Goal: Obtain resource: Obtain resource

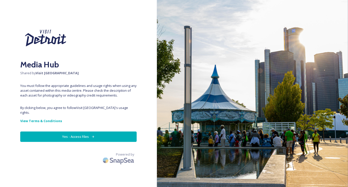
click at [347, 79] on img at bounding box center [252, 93] width 191 height 187
click at [347, 78] on img at bounding box center [252, 93] width 191 height 187
click at [347, 79] on img at bounding box center [252, 93] width 191 height 187
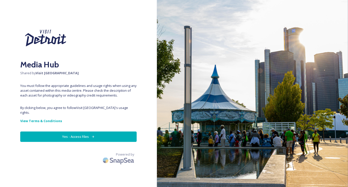
click at [71, 132] on button "Yes - Access Files" at bounding box center [78, 136] width 116 height 10
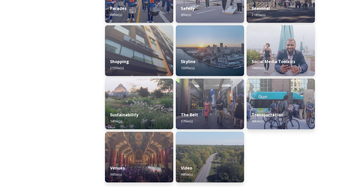
scroll to position [481, 0]
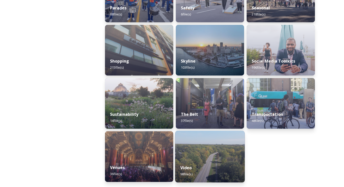
click at [229, 154] on img at bounding box center [210, 157] width 70 height 52
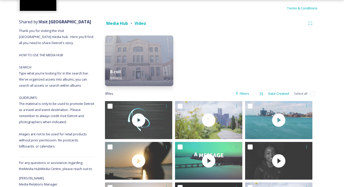
scroll to position [38, 0]
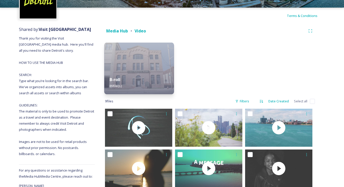
click at [158, 75] on div "B-roll 89 file(s)" at bounding box center [139, 82] width 70 height 23
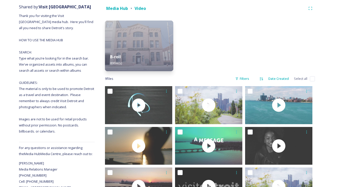
scroll to position [60, 0]
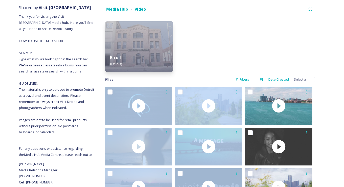
drag, startPoint x: 342, startPoint y: 83, endPoint x: 347, endPoint y: 104, distance: 21.2
click at [344, 104] on html "Terms & Conditions Shared by: Visit Detroit Thank you for visiting the Visit De…" at bounding box center [172, 78] width 344 height 277
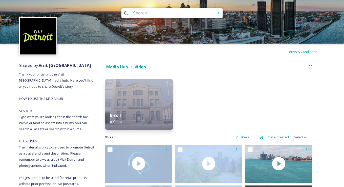
scroll to position [0, 0]
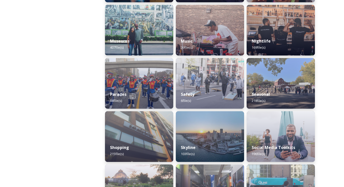
scroll to position [405, 0]
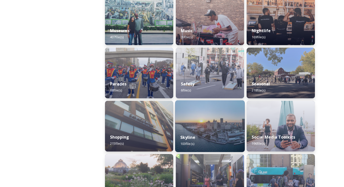
click at [224, 135] on div "Skyline 103 file(s)" at bounding box center [210, 140] width 70 height 23
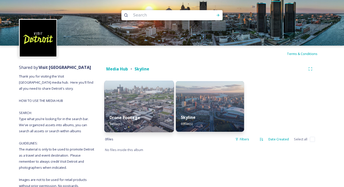
click at [134, 109] on img at bounding box center [139, 106] width 70 height 52
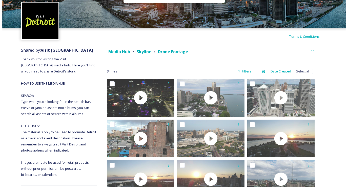
scroll to position [21, 0]
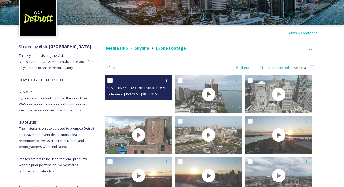
click at [152, 107] on video "58535086-c755-4c95-a011-50605319da5e.MP4" at bounding box center [138, 94] width 67 height 38
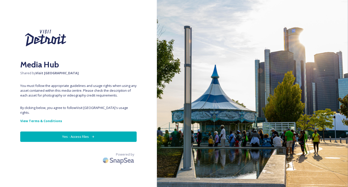
click at [75, 133] on button "Yes - Access Files" at bounding box center [78, 136] width 116 height 10
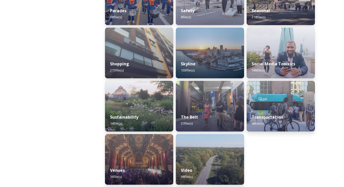
scroll to position [481, 0]
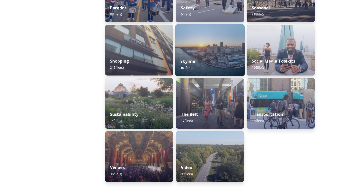
click at [220, 57] on div "Skyline 103 file(s)" at bounding box center [210, 64] width 70 height 23
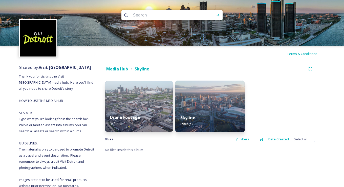
click at [194, 106] on img at bounding box center [210, 106] width 70 height 52
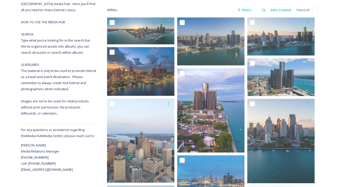
scroll to position [81, 0]
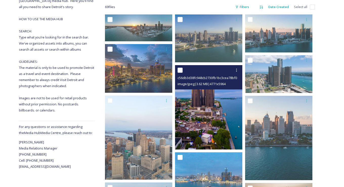
click at [215, 109] on img at bounding box center [208, 107] width 67 height 84
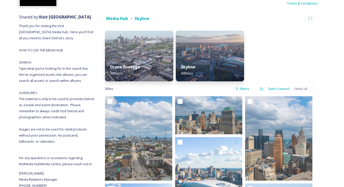
scroll to position [42, 0]
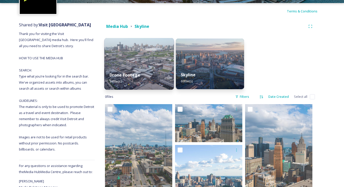
click at [156, 58] on img at bounding box center [139, 64] width 70 height 52
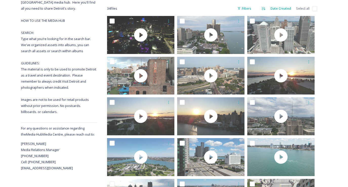
scroll to position [78, 0]
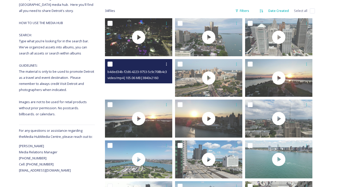
click at [159, 90] on div at bounding box center [138, 78] width 67 height 38
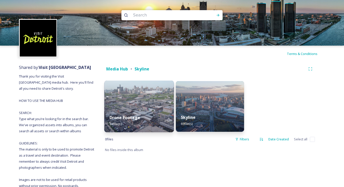
click at [156, 110] on div "Drone Footage 34 file(s)" at bounding box center [139, 120] width 70 height 23
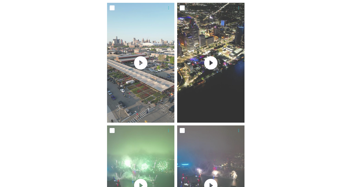
scroll to position [618, 0]
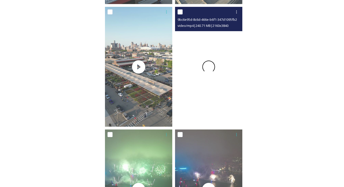
click at [215, 79] on div at bounding box center [208, 67] width 67 height 120
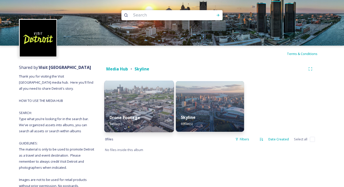
click at [156, 112] on div "Drone Footage 34 file(s)" at bounding box center [139, 120] width 70 height 23
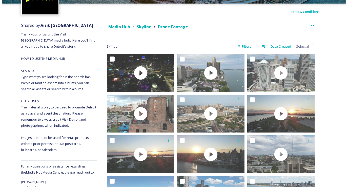
scroll to position [44, 0]
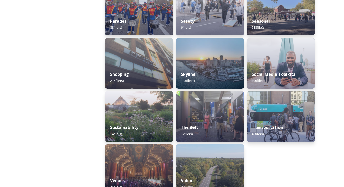
scroll to position [448, 0]
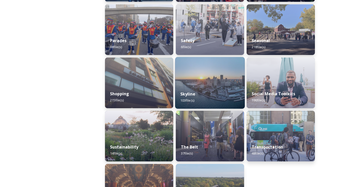
click at [230, 85] on div "Skyline 103 file(s)" at bounding box center [210, 96] width 70 height 23
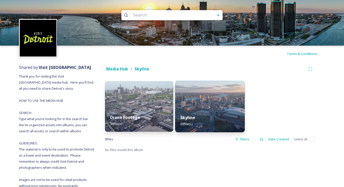
click at [203, 103] on img at bounding box center [210, 106] width 70 height 52
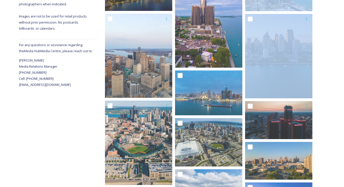
drag, startPoint x: 343, startPoint y: 36, endPoint x: 346, endPoint y: 10, distance: 25.7
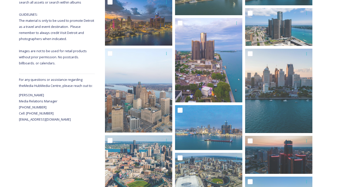
scroll to position [0, 0]
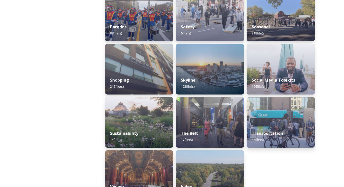
scroll to position [481, 0]
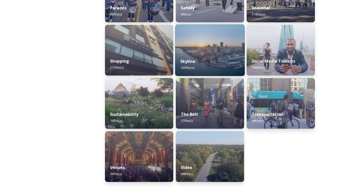
click at [221, 61] on div "Skyline 103 file(s)" at bounding box center [210, 64] width 70 height 23
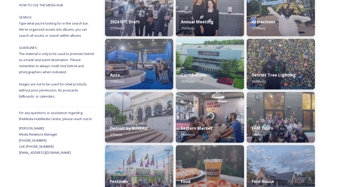
scroll to position [96, 0]
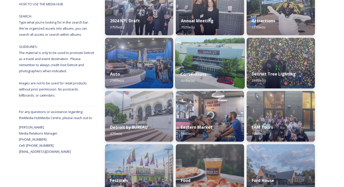
click at [226, 54] on img at bounding box center [210, 63] width 70 height 52
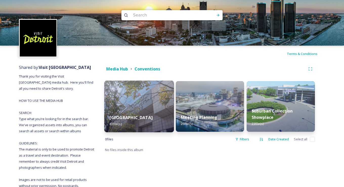
click at [140, 110] on div "Huntington Place 63 file(s)" at bounding box center [139, 120] width 70 height 23
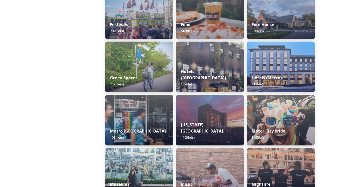
scroll to position [256, 0]
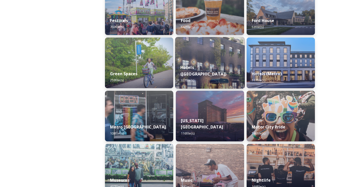
click at [225, 59] on img at bounding box center [210, 63] width 70 height 52
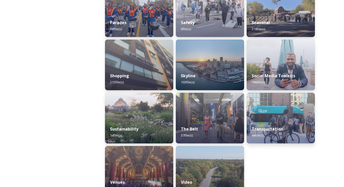
scroll to position [477, 0]
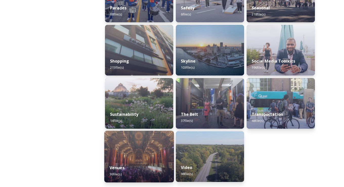
click at [152, 154] on img at bounding box center [139, 157] width 70 height 52
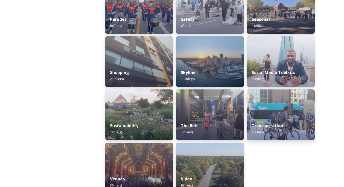
scroll to position [481, 0]
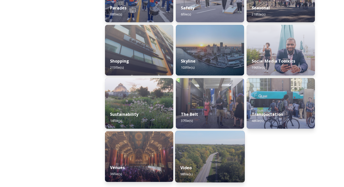
click at [227, 165] on div "Video 98 file(s)" at bounding box center [210, 170] width 70 height 23
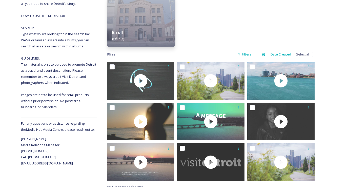
scroll to position [90, 0]
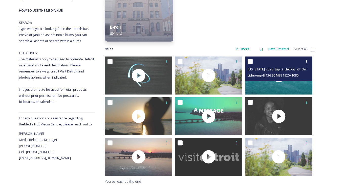
click at [285, 69] on span "michigan_road_trip_2_detroit_v3 (Original).mp4" at bounding box center [285, 69] width 74 height 5
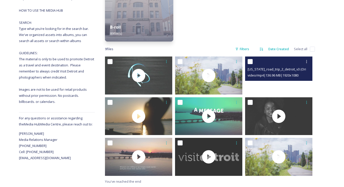
click at [292, 87] on video "michigan_road_trip_2_detroit_v3 (Original).mp4" at bounding box center [278, 75] width 67 height 38
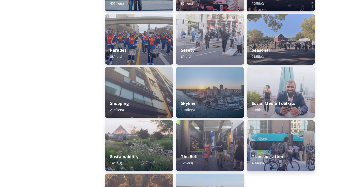
scroll to position [481, 0]
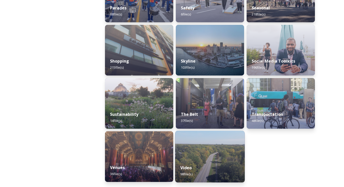
click at [222, 160] on div "Video 98 file(s)" at bounding box center [210, 170] width 70 height 23
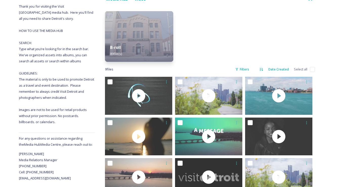
scroll to position [73, 0]
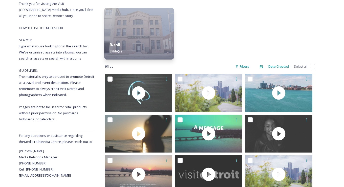
click at [153, 42] on div "B-roll 89 file(s)" at bounding box center [139, 47] width 70 height 23
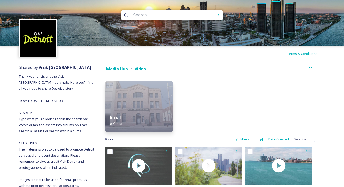
click at [230, 68] on div "Media Hub Video" at bounding box center [205, 69] width 201 height 6
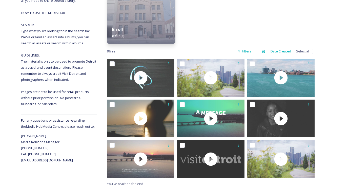
scroll to position [90, 0]
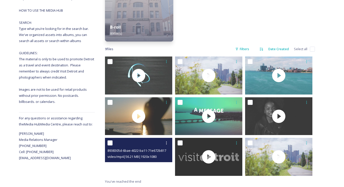
click at [154, 163] on video "8938305d-6bae-4022-ba11-71e672b81717.mp4" at bounding box center [138, 157] width 67 height 38
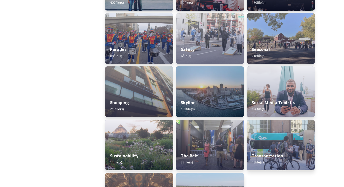
scroll to position [435, 0]
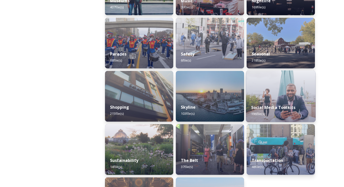
click at [285, 98] on img at bounding box center [281, 96] width 70 height 52
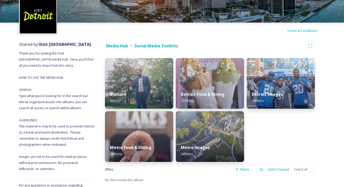
scroll to position [35, 0]
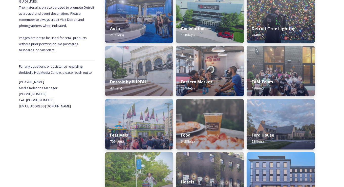
scroll to position [150, 0]
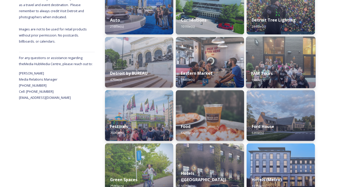
click at [303, 64] on img at bounding box center [281, 62] width 70 height 52
